Goal: Find specific page/section: Find specific page/section

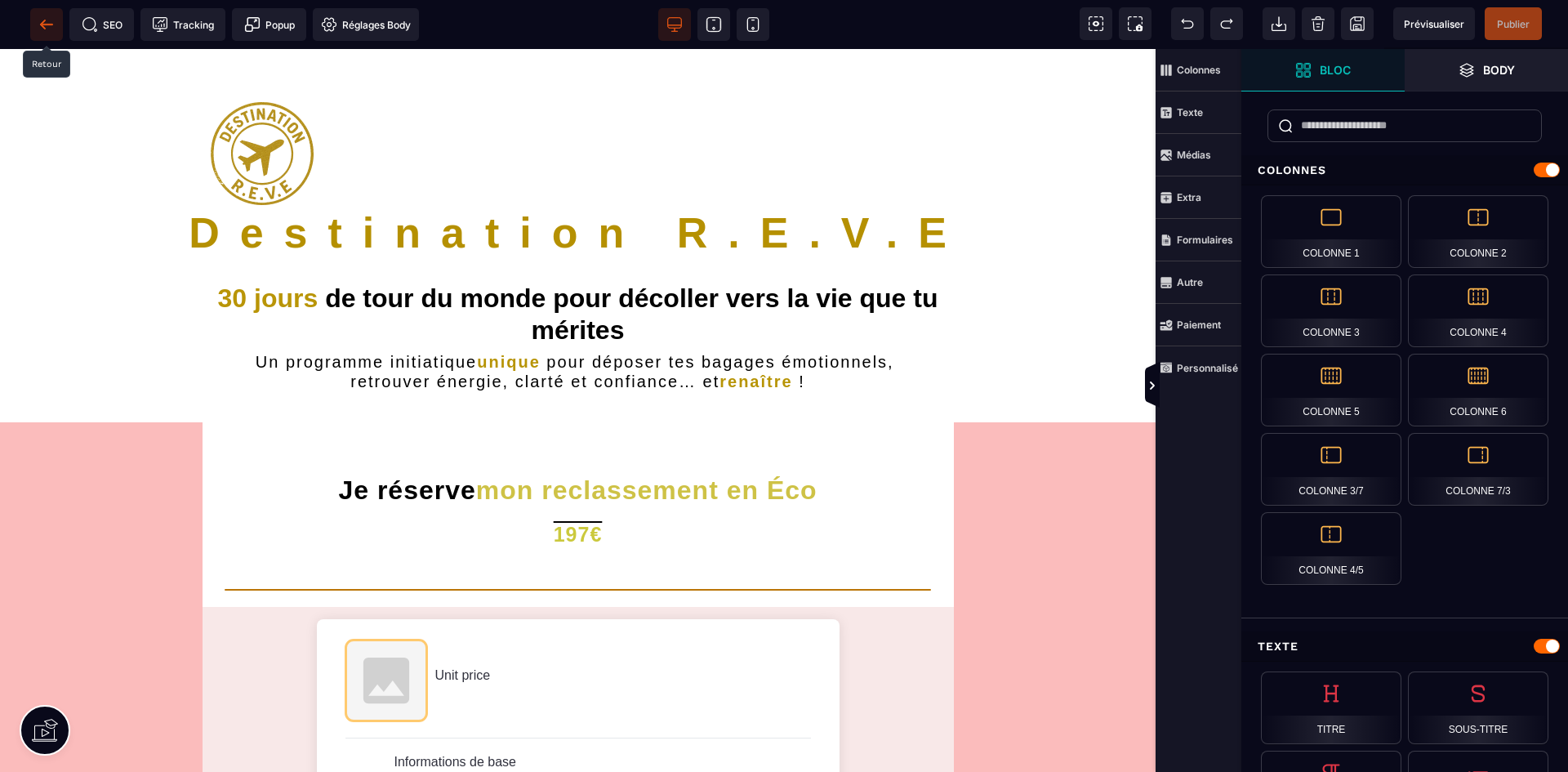
click at [48, 27] on icon at bounding box center [46, 24] width 16 height 16
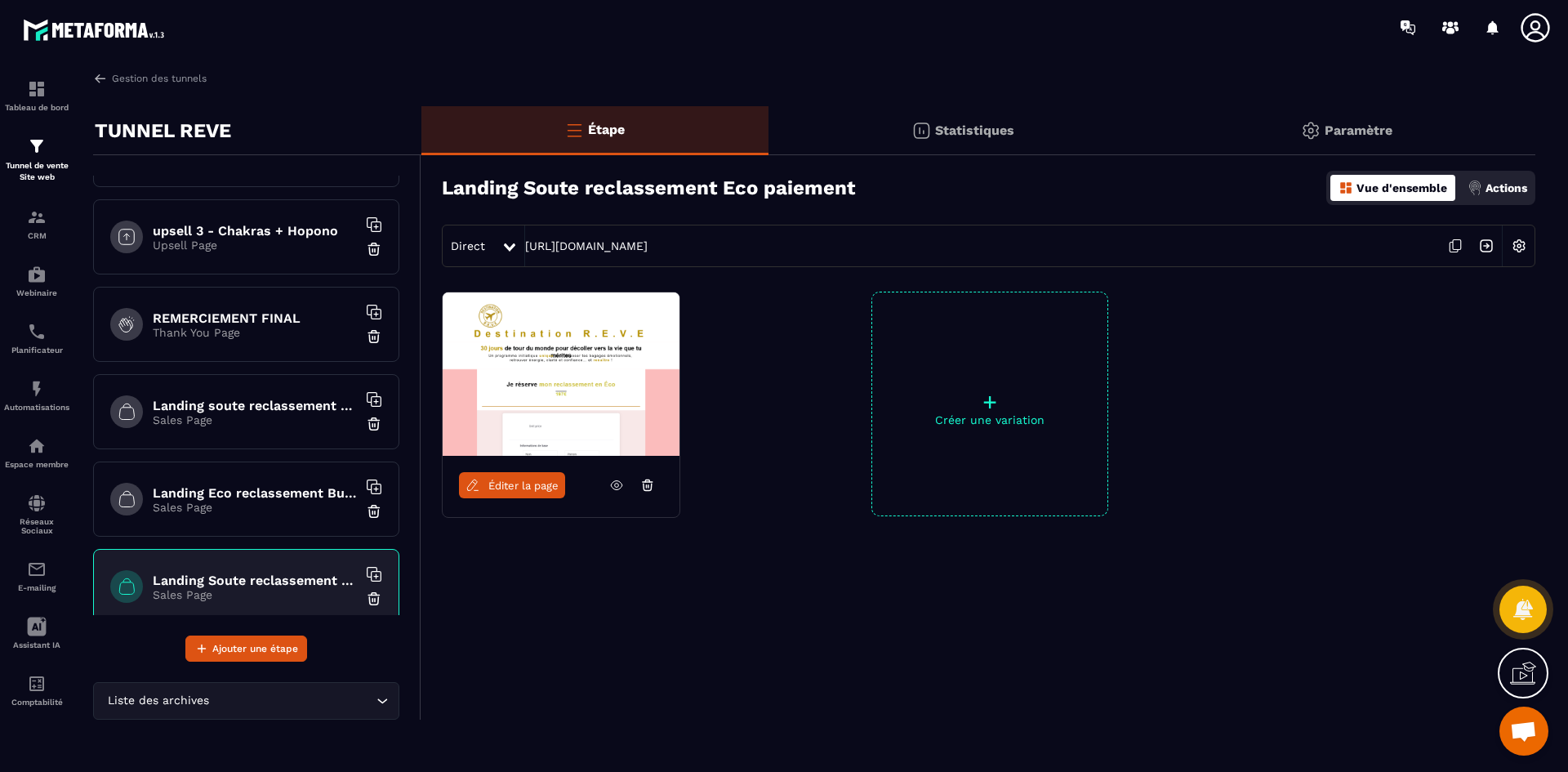
scroll to position [959, 0]
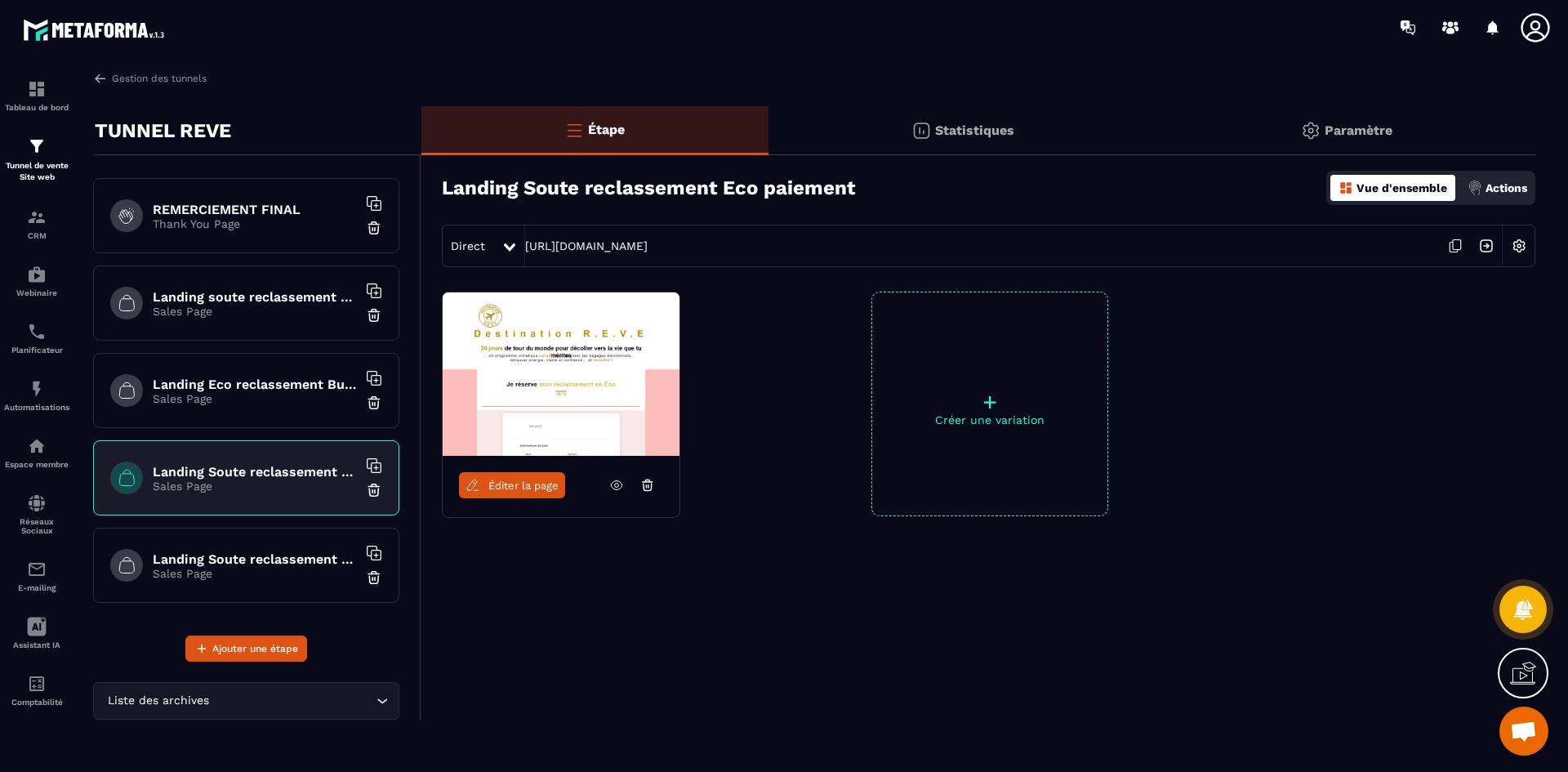
click at [240, 566] on h6 "Landing Soute reclassement Business paiement" at bounding box center [255, 559] width 204 height 16
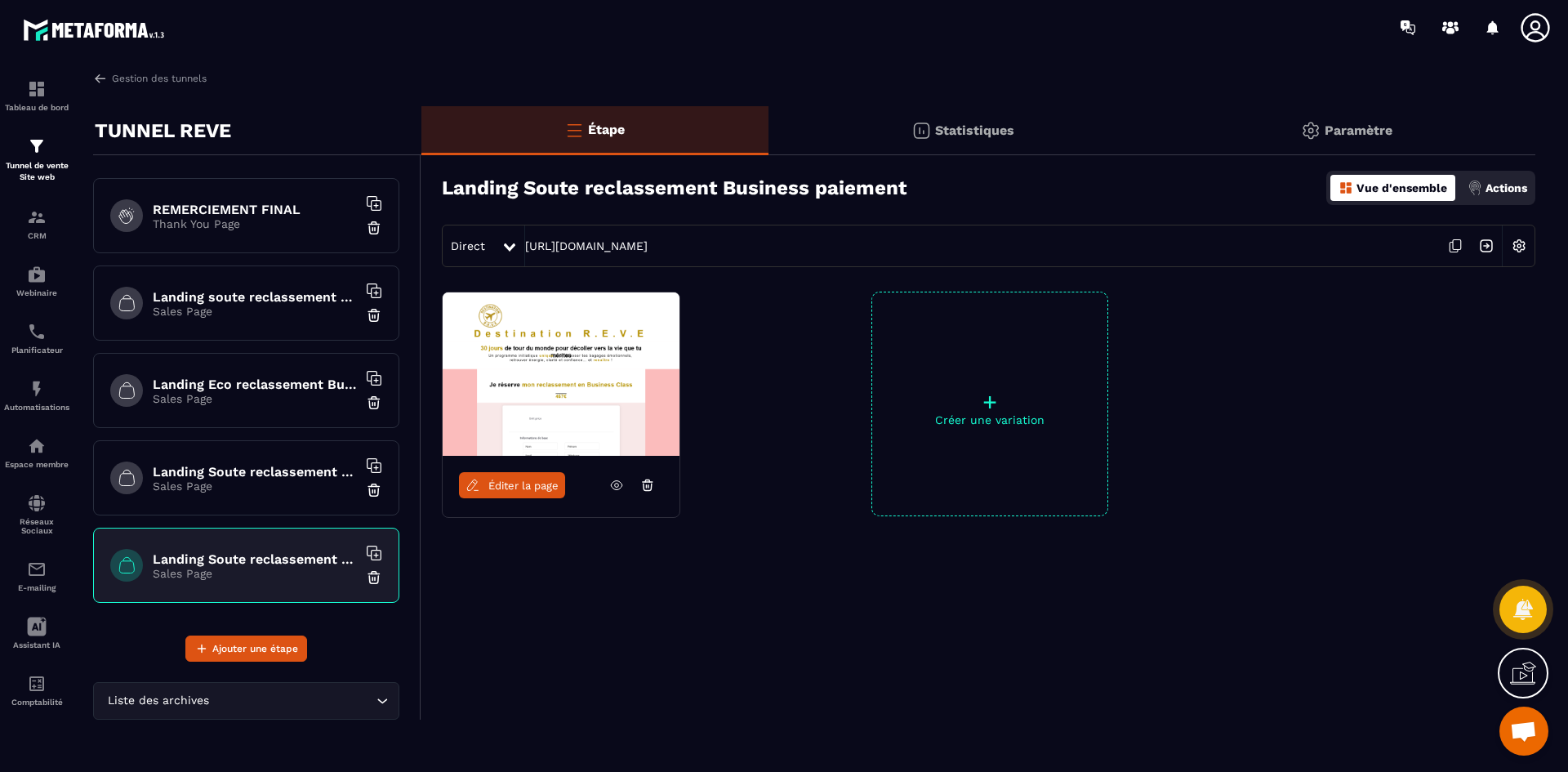
click at [503, 489] on span "Éditer la page" at bounding box center [523, 485] width 70 height 12
